Goal: Task Accomplishment & Management: Manage account settings

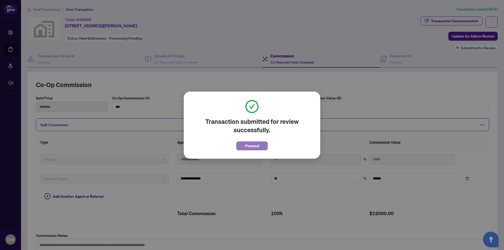
click at [249, 147] on span "Proceed" at bounding box center [252, 146] width 14 height 8
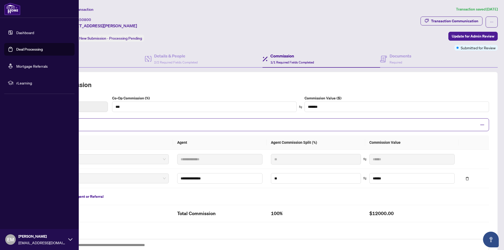
click at [16, 32] on link "Dashboard" at bounding box center [25, 32] width 18 height 5
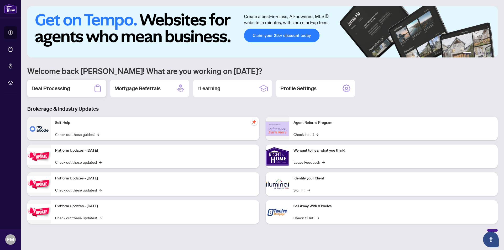
click at [49, 90] on h2 "Deal Processing" at bounding box center [50, 88] width 39 height 7
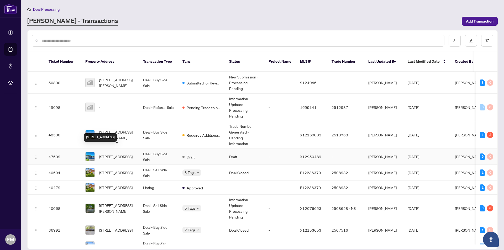
click at [117, 154] on span "[STREET_ADDRESS]" at bounding box center [116, 157] width 34 height 6
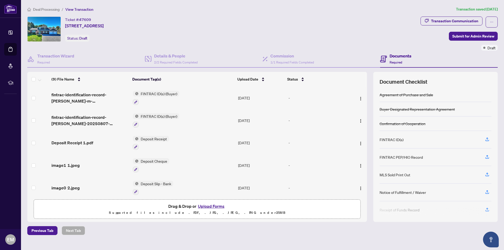
click at [212, 206] on button "Upload Forms" at bounding box center [211, 206] width 30 height 7
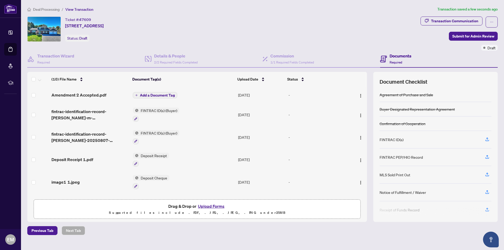
click at [161, 96] on span "Add a Document Tag" at bounding box center [157, 95] width 35 height 4
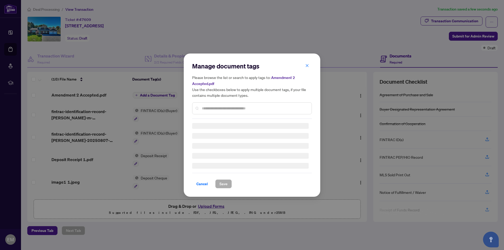
click at [213, 108] on div "Manage document tags Please browse the list or search to apply tags to: Amendme…" at bounding box center [252, 90] width 120 height 57
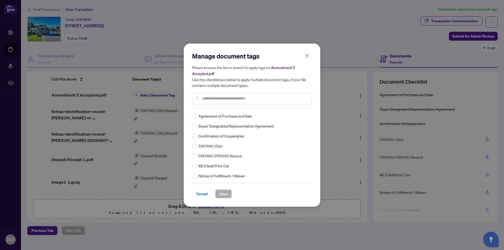
click at [203, 99] on input "text" at bounding box center [254, 99] width 105 height 6
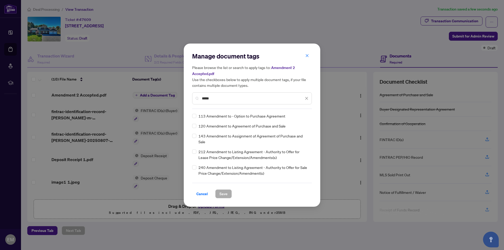
type input "*****"
click at [219, 193] on button "Save" at bounding box center [223, 193] width 17 height 9
